Goal: Task Accomplishment & Management: Complete application form

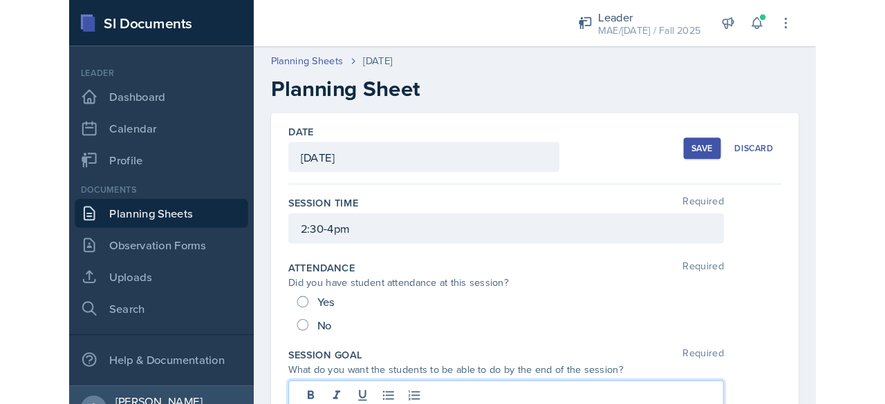
scroll to position [173, 0]
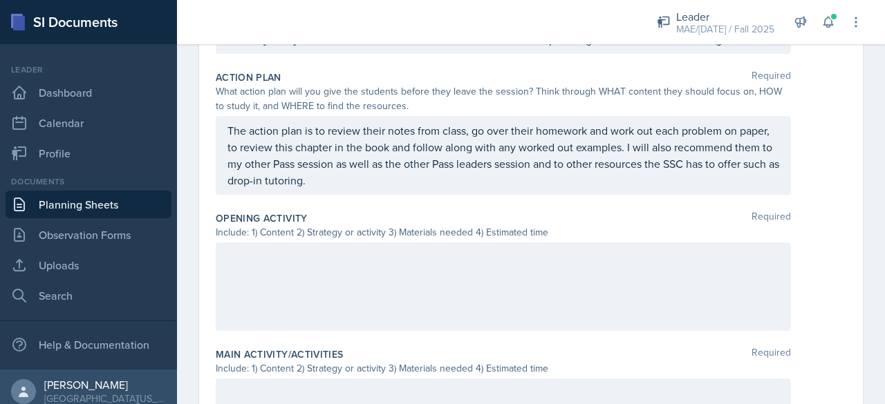
click at [321, 293] on div at bounding box center [503, 287] width 575 height 88
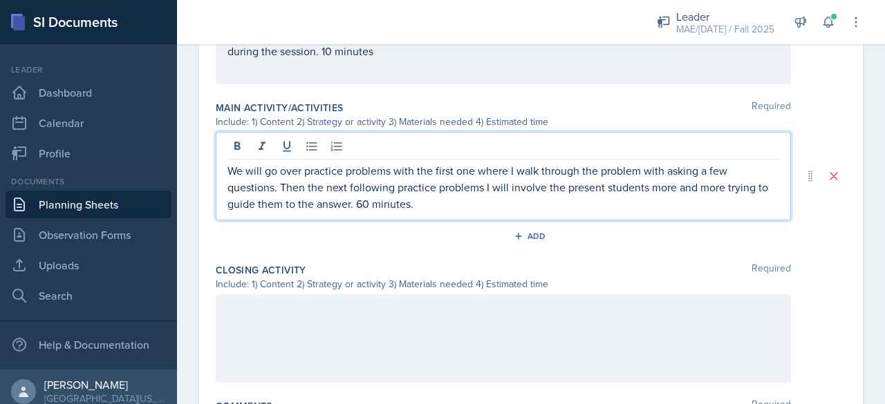
scroll to position [742, 0]
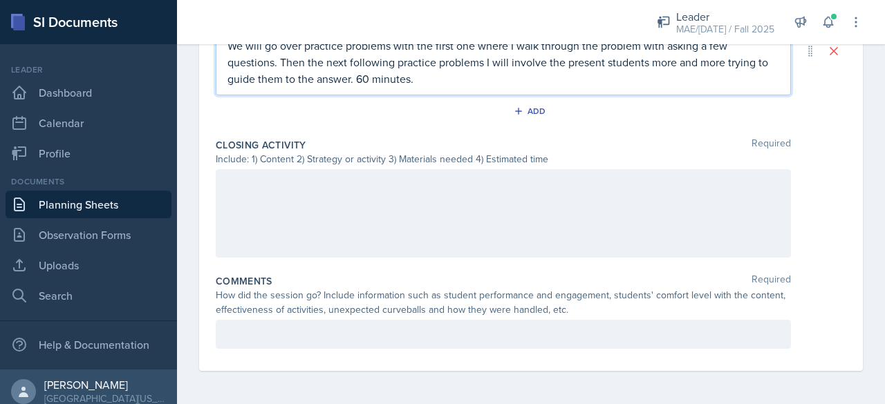
click at [279, 196] on div at bounding box center [503, 213] width 575 height 88
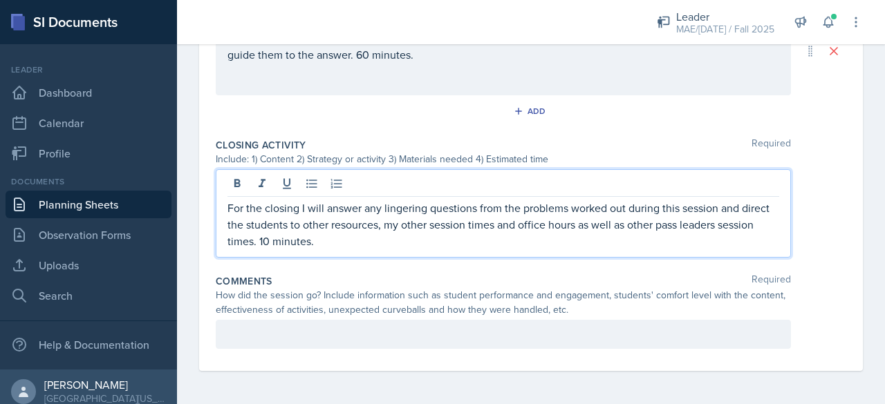
click at [328, 334] on div at bounding box center [503, 334] width 575 height 29
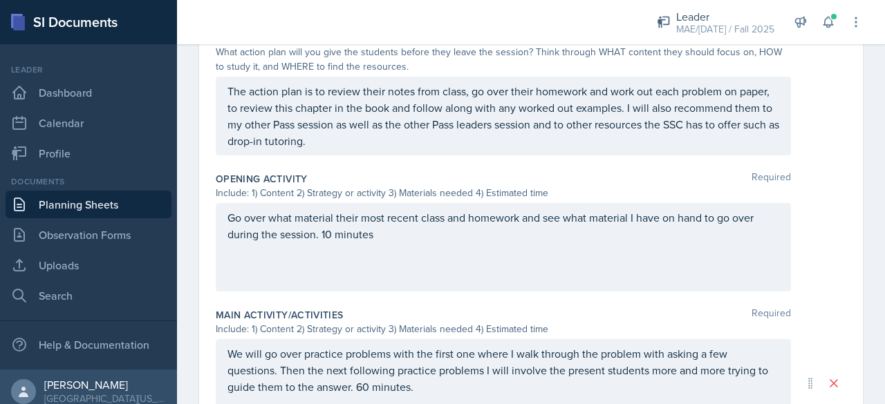
scroll to position [0, 0]
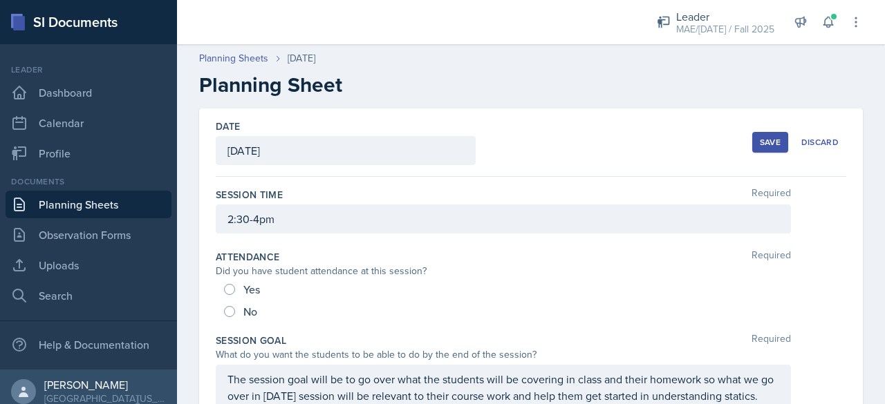
click at [715, 142] on div "Save" at bounding box center [770, 142] width 21 height 11
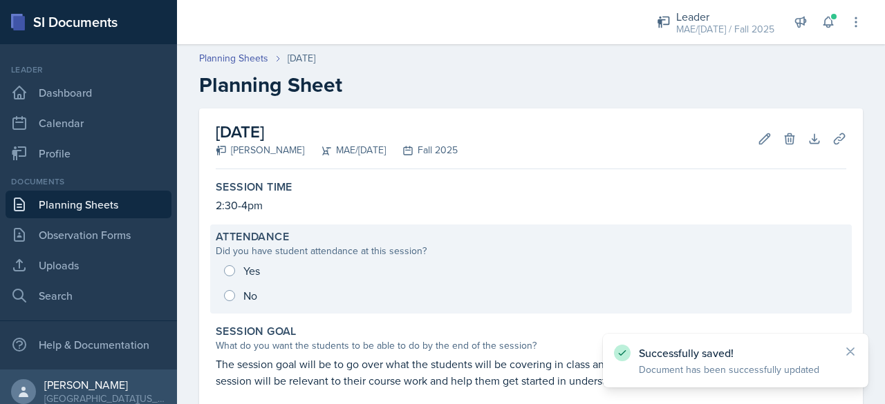
click at [229, 266] on div "Yes No" at bounding box center [531, 283] width 630 height 50
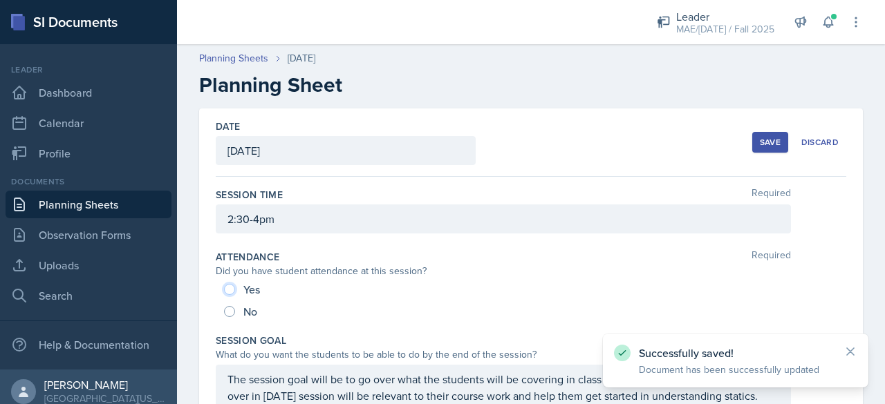
click at [229, 293] on input "Yes" at bounding box center [229, 289] width 11 height 11
radio input "true"
click at [715, 143] on div "Save" at bounding box center [770, 142] width 21 height 11
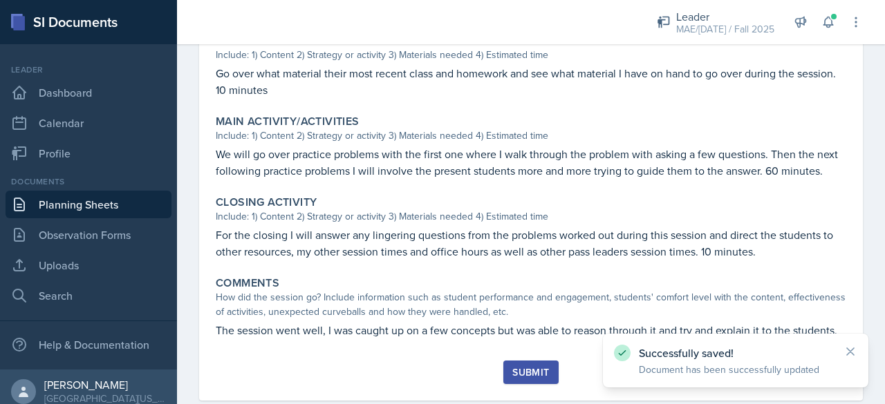
scroll to position [546, 0]
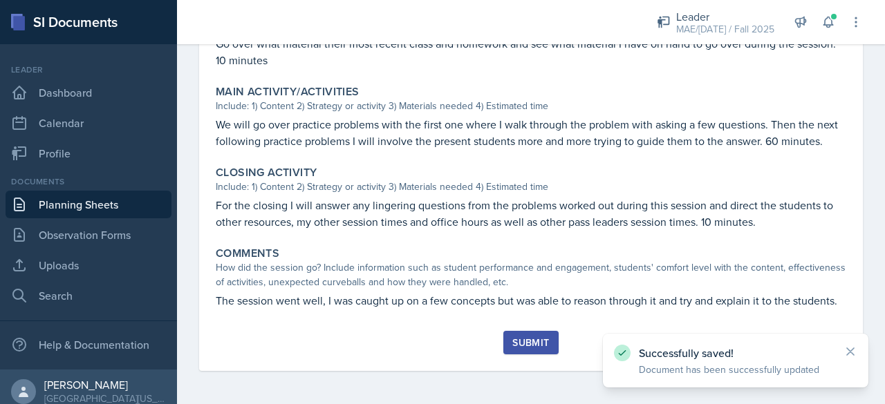
click at [524, 344] on div "Submit" at bounding box center [530, 342] width 37 height 11
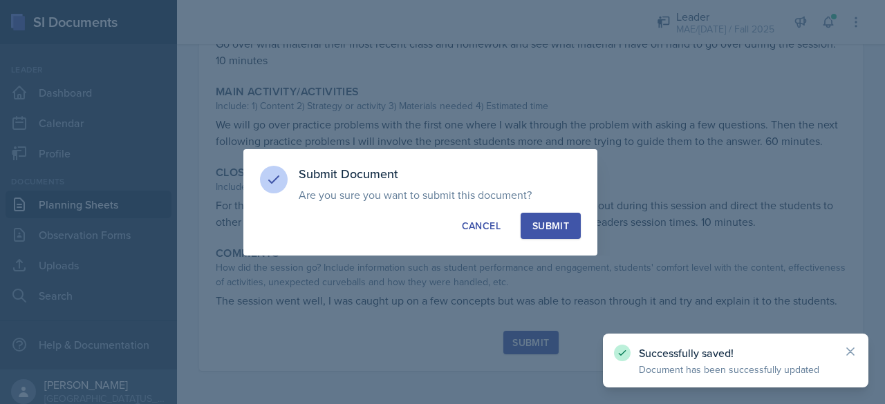
click at [545, 207] on div "Submit Document Are you sure you want to submit this document? This document wi…" at bounding box center [420, 202] width 354 height 106
click at [545, 226] on div "Submit" at bounding box center [550, 226] width 37 height 14
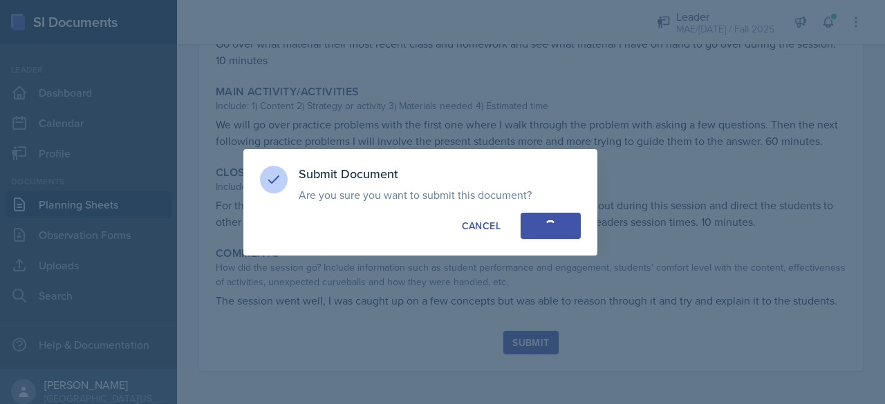
radio input "true"
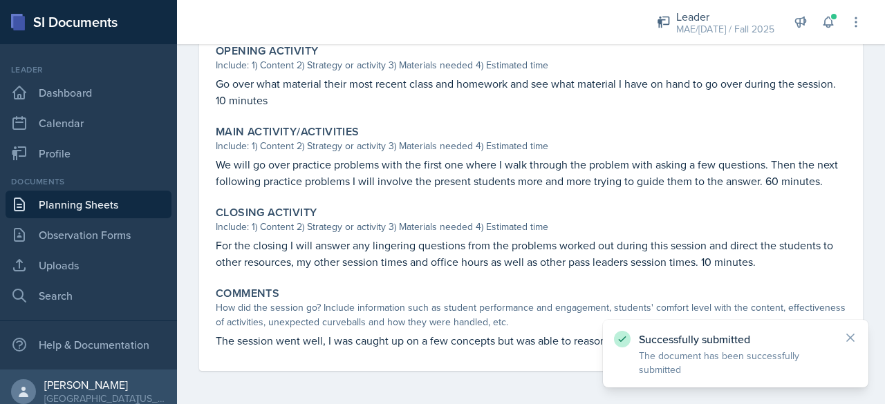
scroll to position [506, 0]
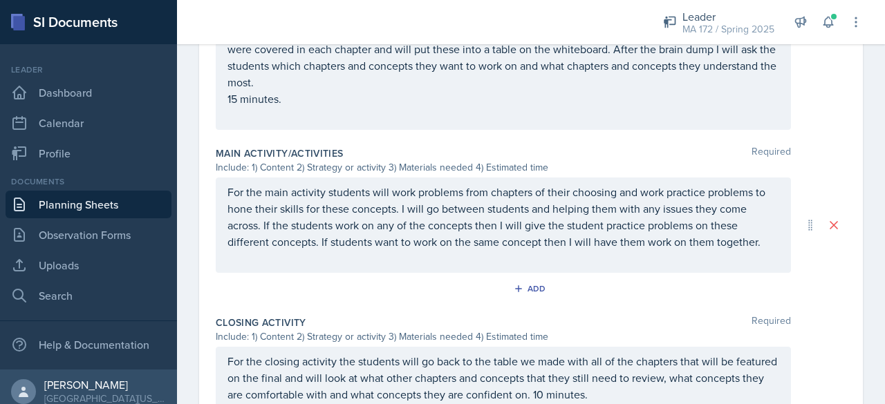
scroll to position [760, 0]
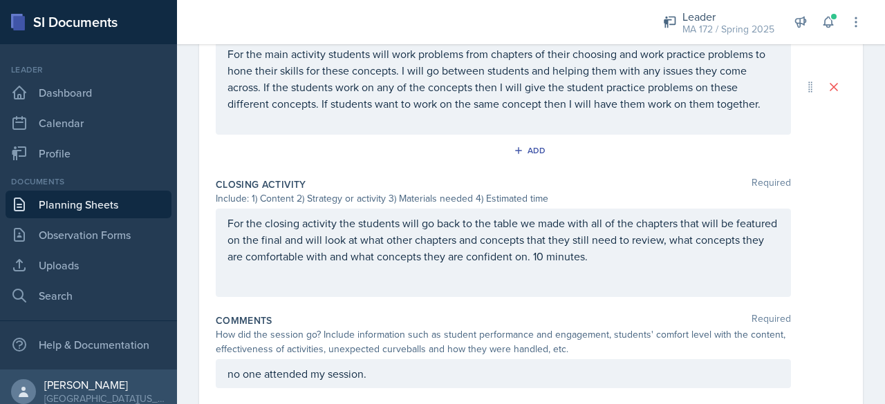
drag, startPoint x: 213, startPoint y: 222, endPoint x: 361, endPoint y: 230, distance: 148.1
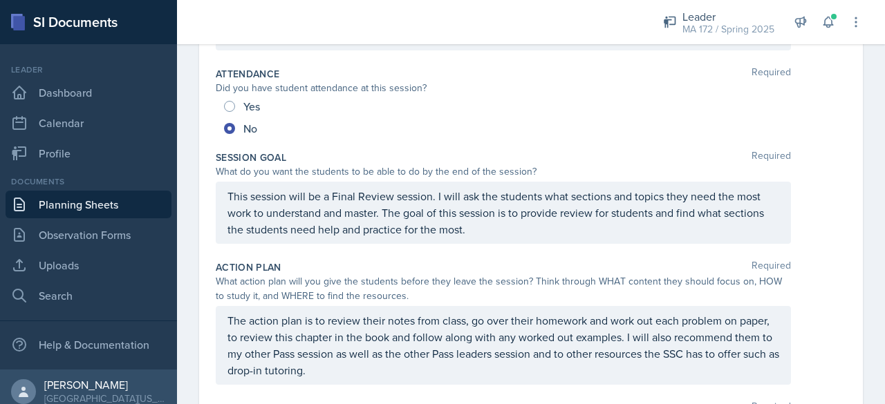
scroll to position [45, 0]
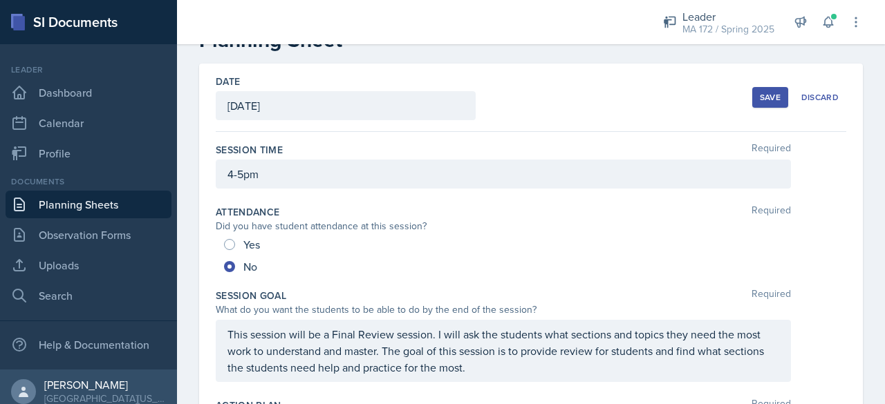
click at [57, 202] on link "Planning Sheets" at bounding box center [89, 205] width 166 height 28
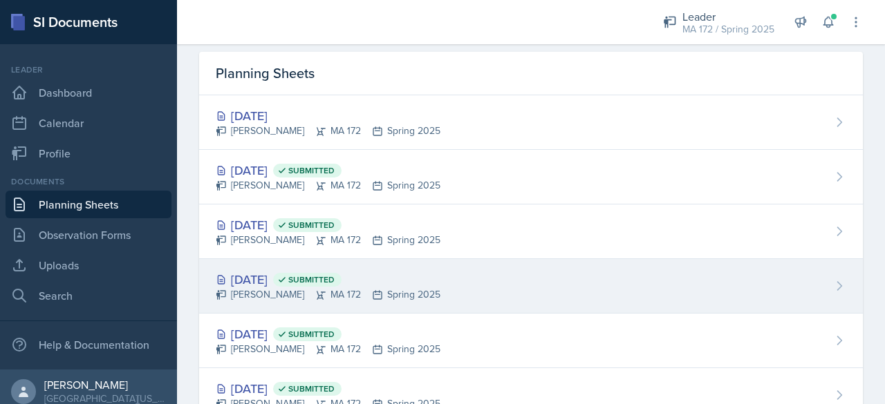
click at [266, 303] on div "[DATE] Submitted [PERSON_NAME] MA 172 Spring 2025" at bounding box center [531, 286] width 664 height 55
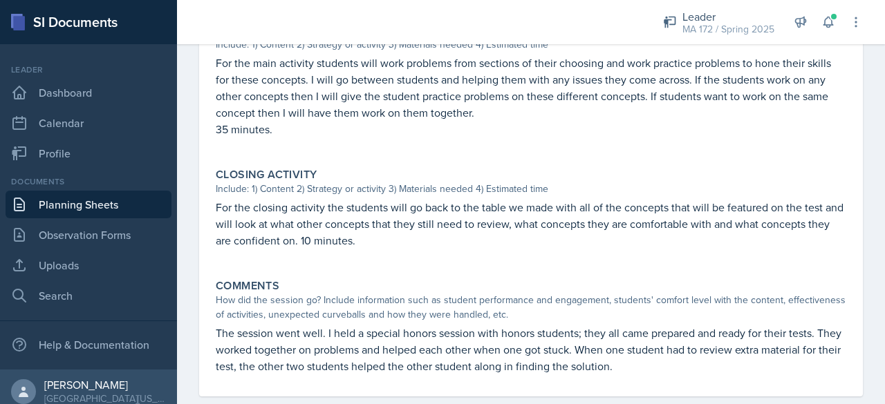
scroll to position [647, 0]
